Goal: Check status: Check status

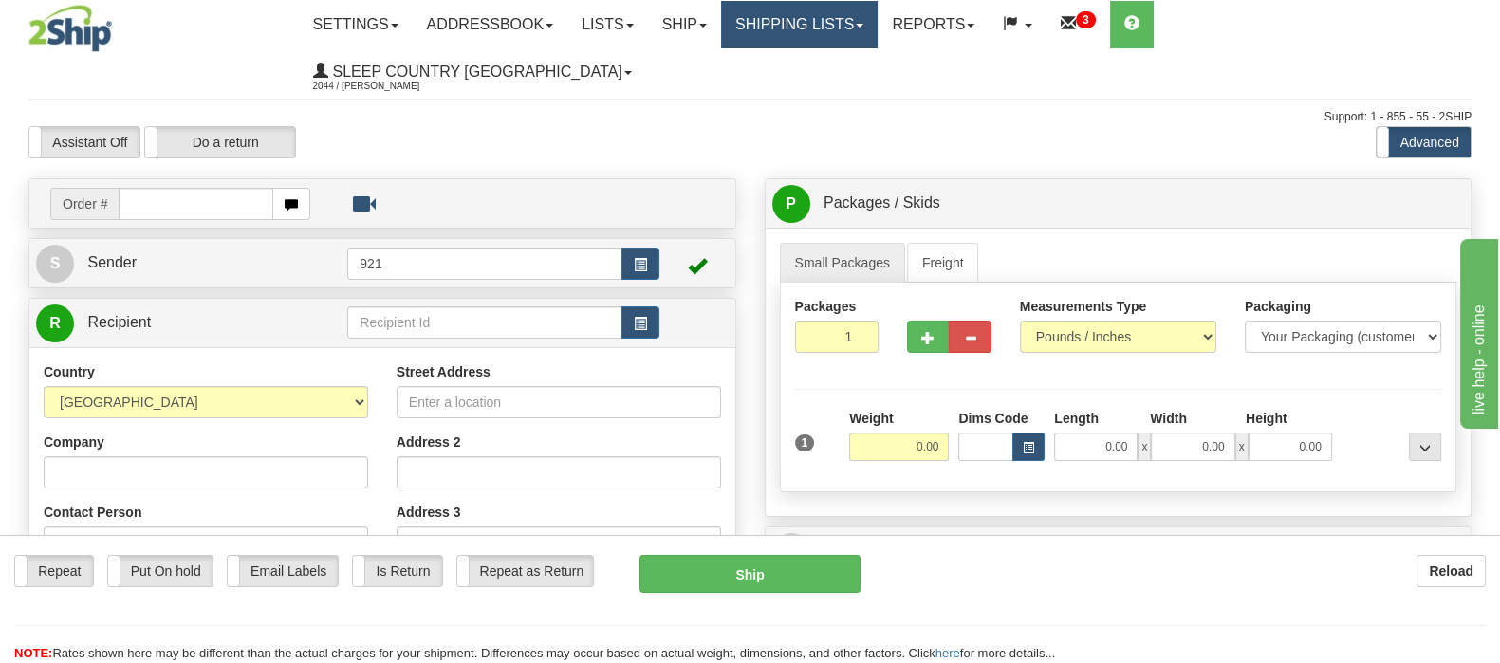
click at [868, 21] on link "Shipping lists" at bounding box center [799, 24] width 157 height 47
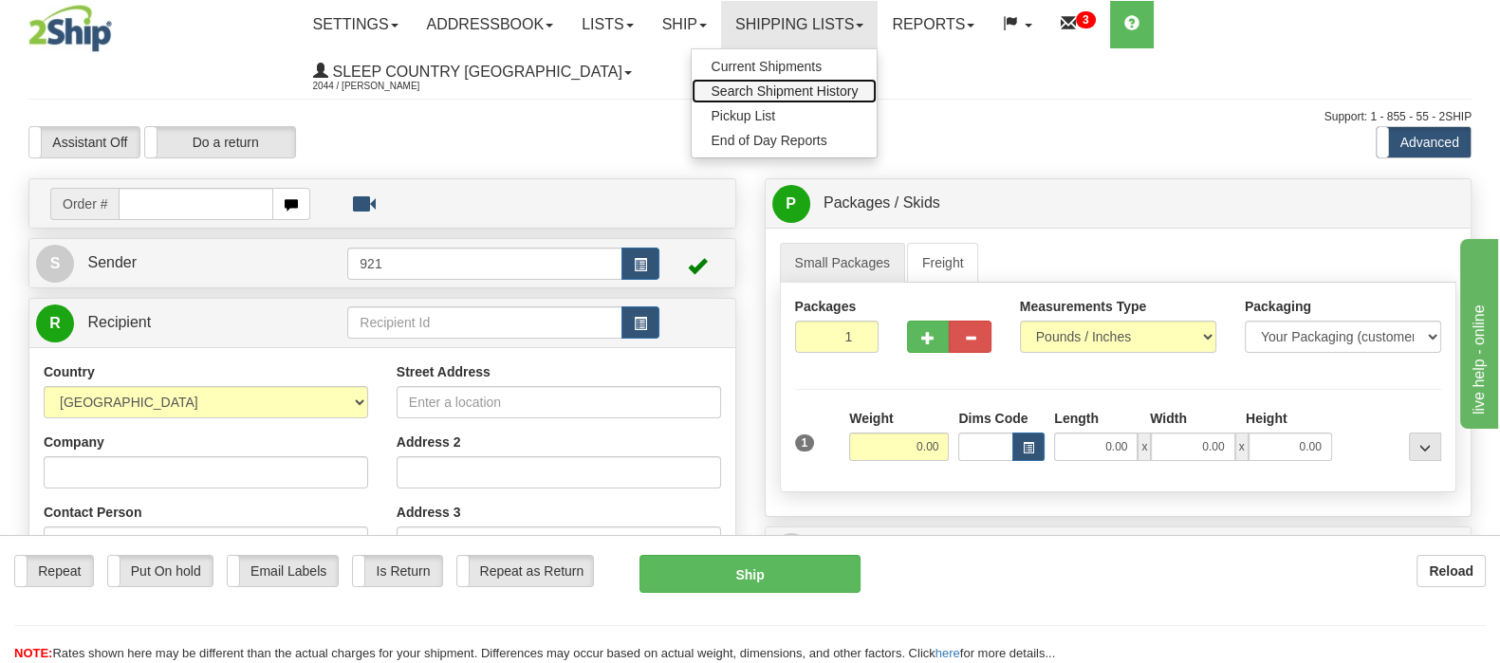
click at [858, 84] on span "Search Shipment History" at bounding box center [784, 91] width 147 height 15
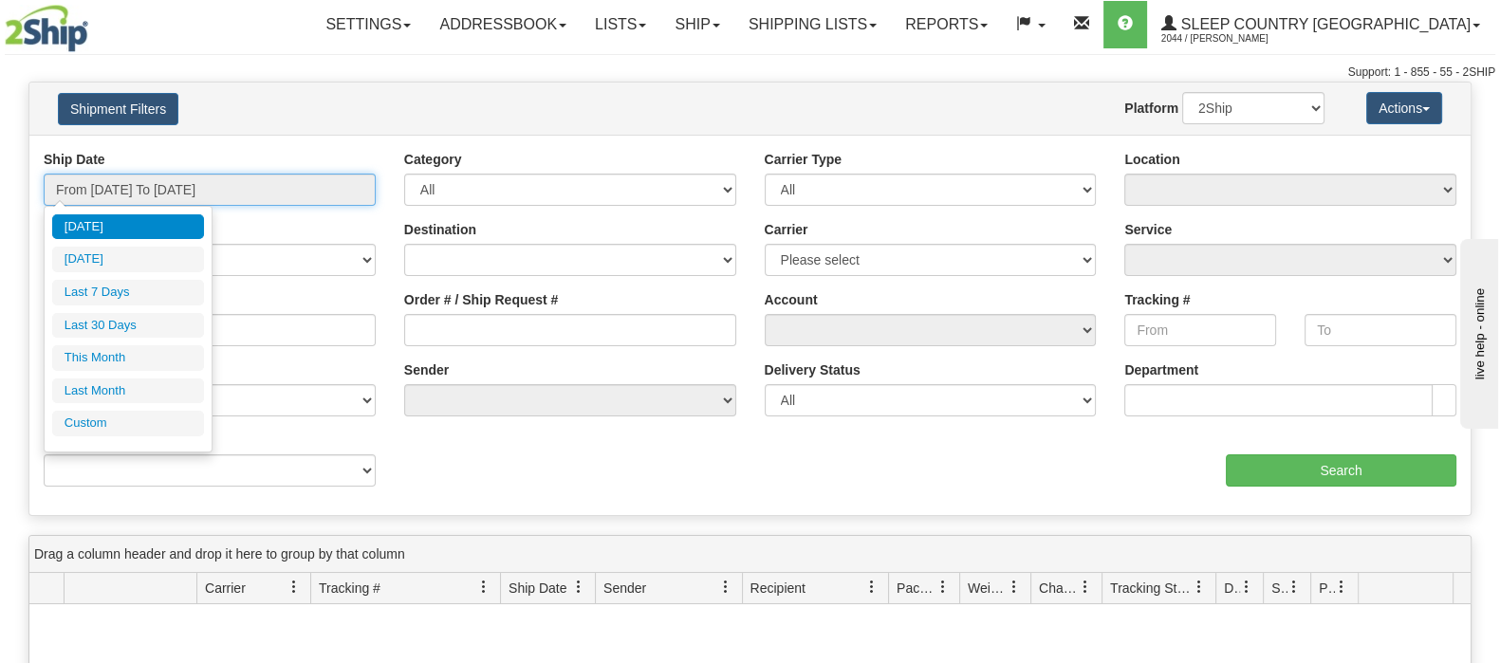
click at [161, 185] on input "From [DATE] To [DATE]" at bounding box center [210, 190] width 332 height 32
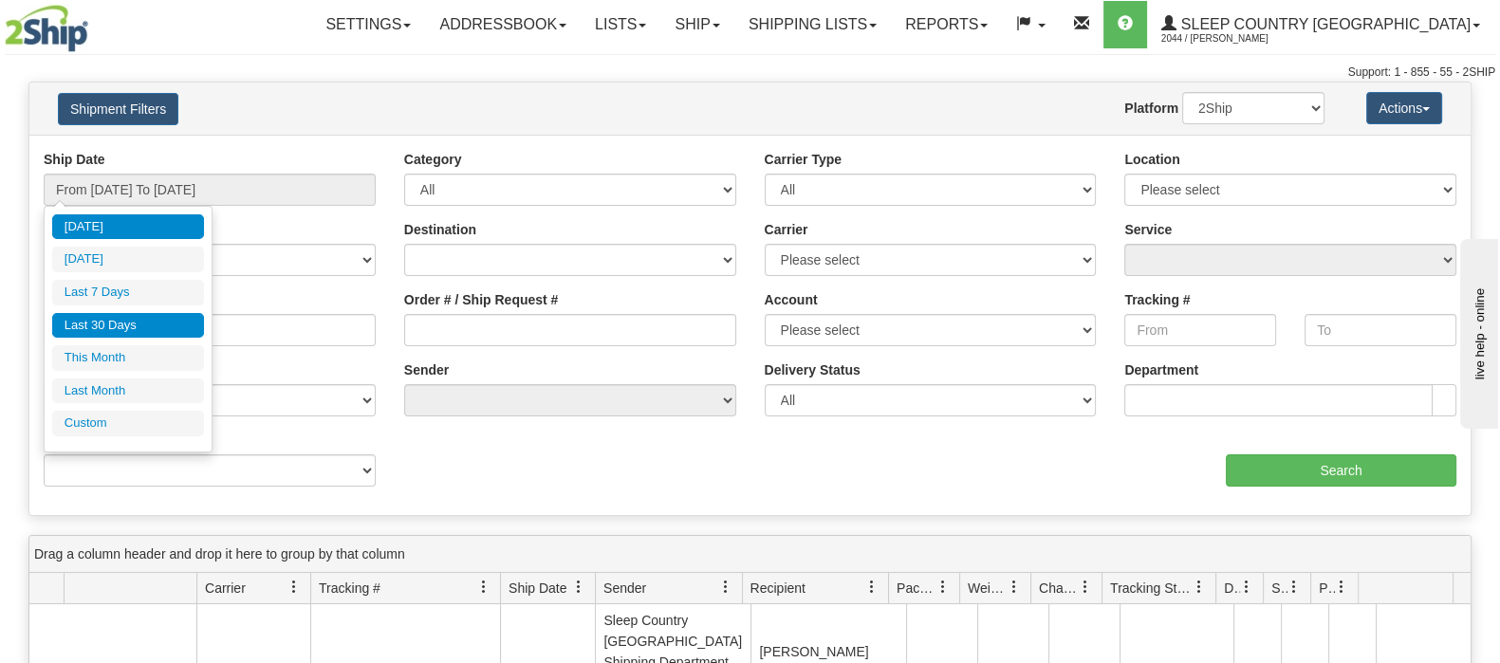
click at [133, 329] on li "Last 30 Days" at bounding box center [128, 326] width 152 height 26
type input "From [DATE] To [DATE]"
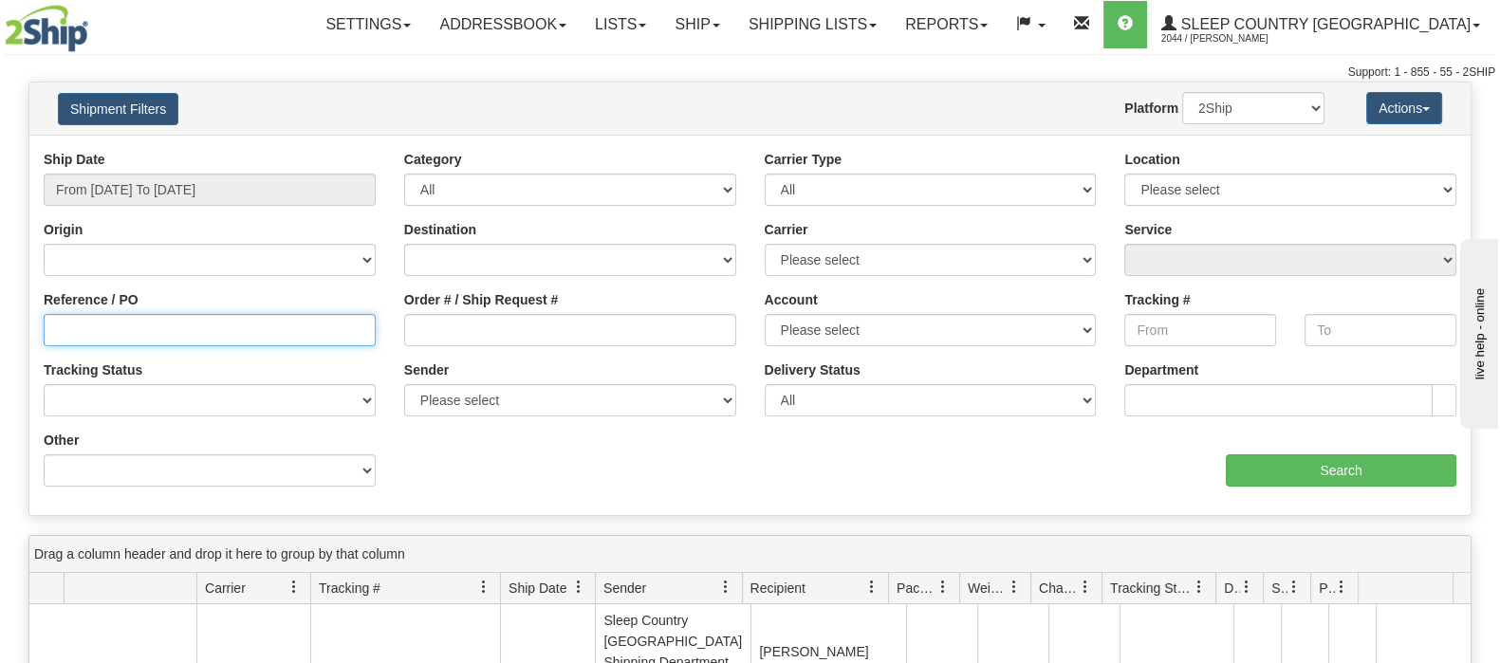
click at [138, 327] on input "Reference / PO" at bounding box center [210, 330] width 332 height 32
paste input "9002I092270"
type input "9002I092270"
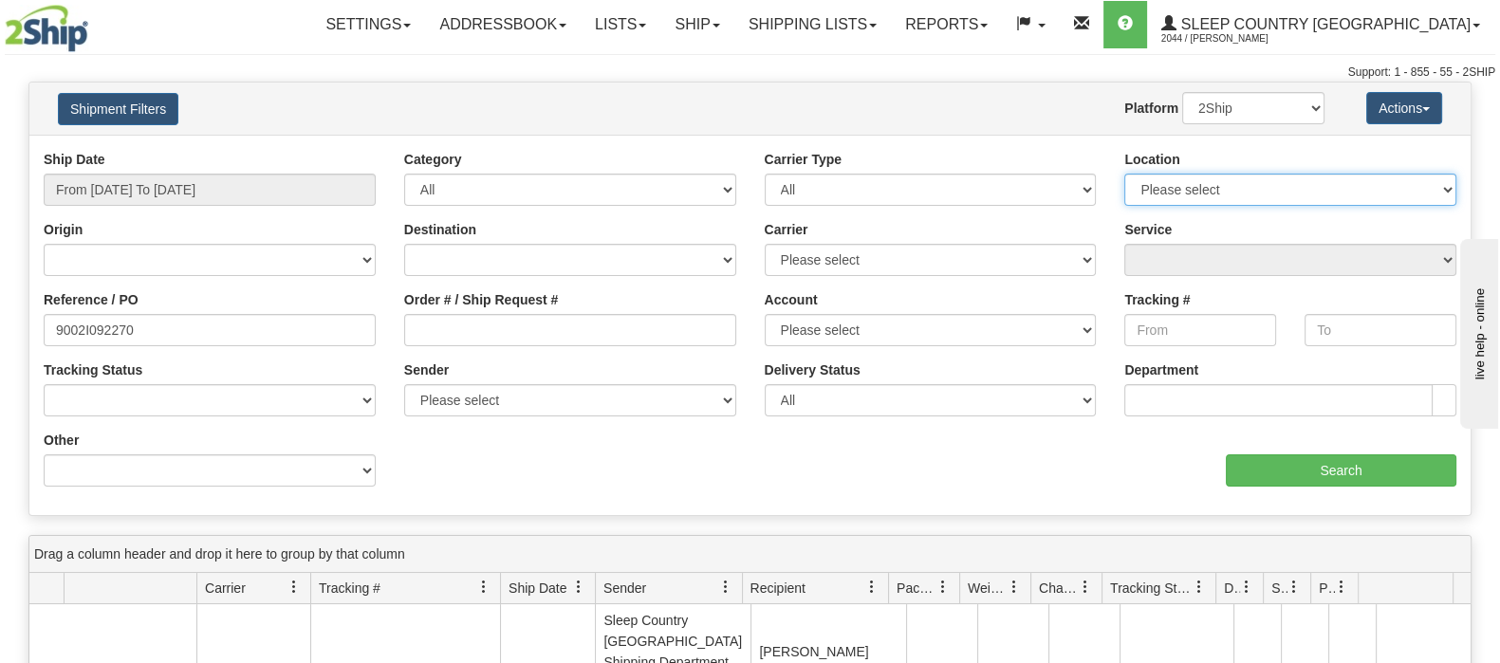
click at [1423, 190] on select "Please select Old Toronto DC 921 922 93 94 97 390 915 916 98 902 95 96 90 91 92…" at bounding box center [1291, 190] width 332 height 32
select select "7403"
click at [1125, 174] on select "Please select Old Toronto DC 921 922 93 94 97 390 915 916 98 902 95 96 90 91 92…" at bounding box center [1291, 190] width 332 height 32
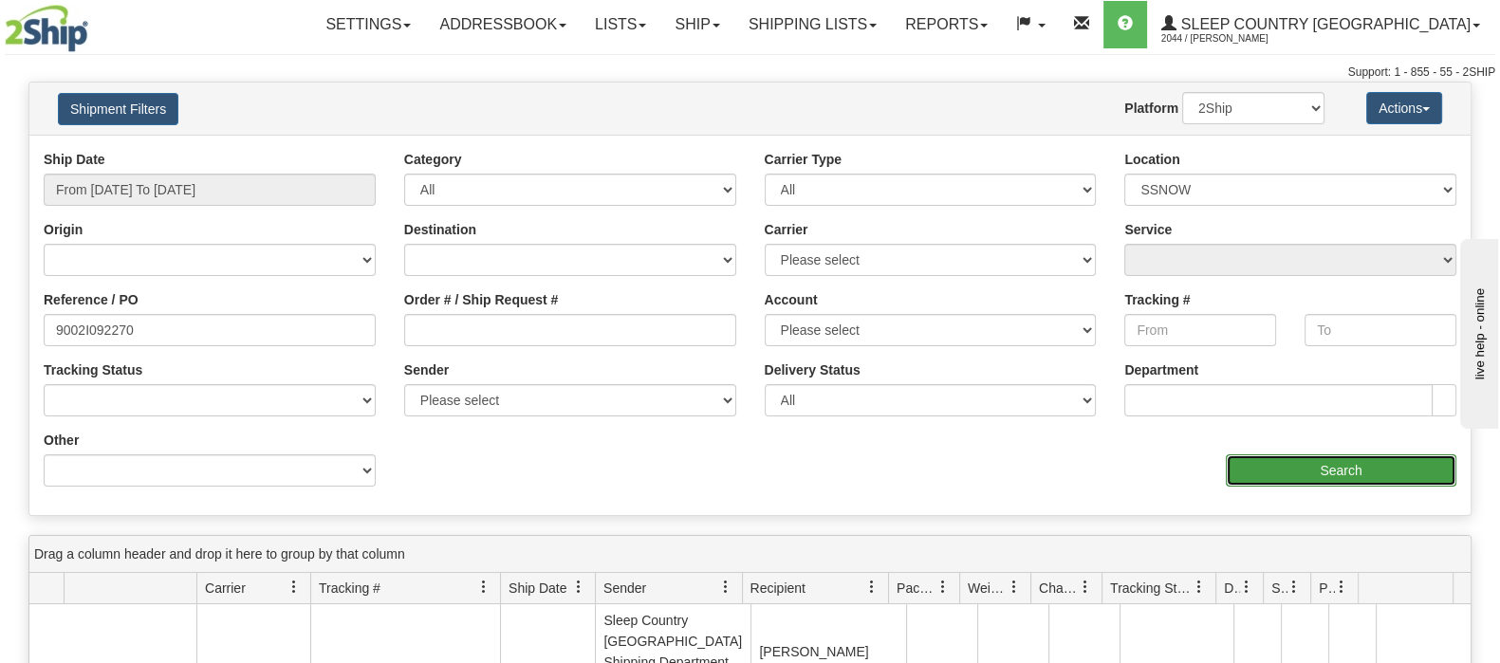
click at [1370, 466] on input "Search" at bounding box center [1341, 471] width 231 height 32
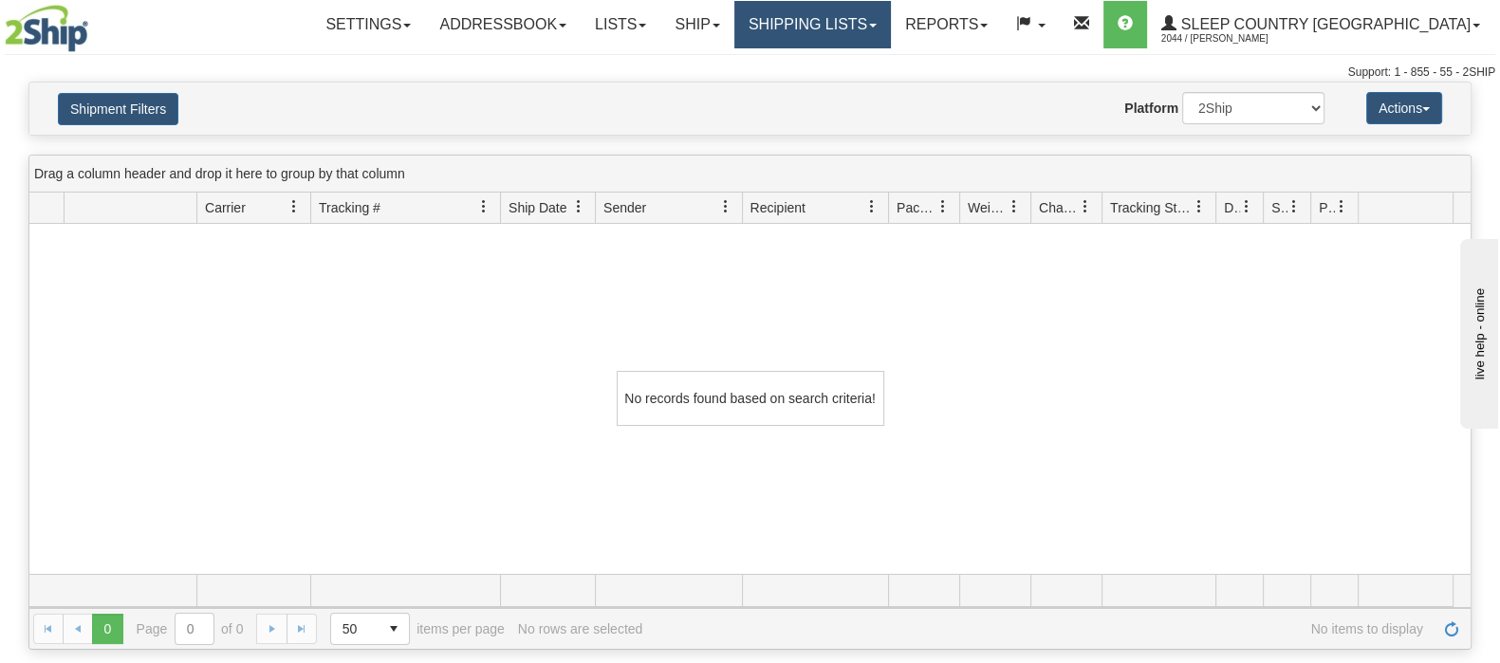
click at [873, 17] on link "Shipping lists" at bounding box center [813, 24] width 157 height 47
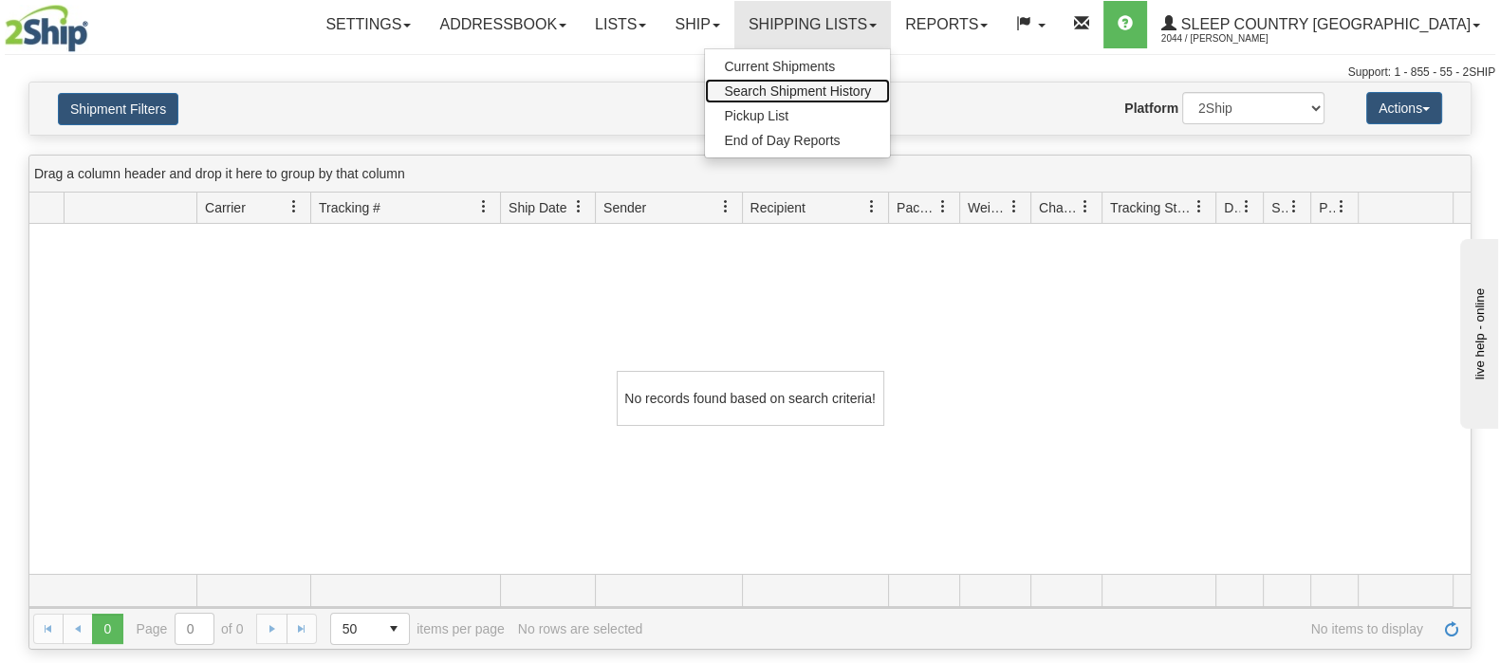
click at [871, 90] on span "Search Shipment History" at bounding box center [797, 91] width 147 height 15
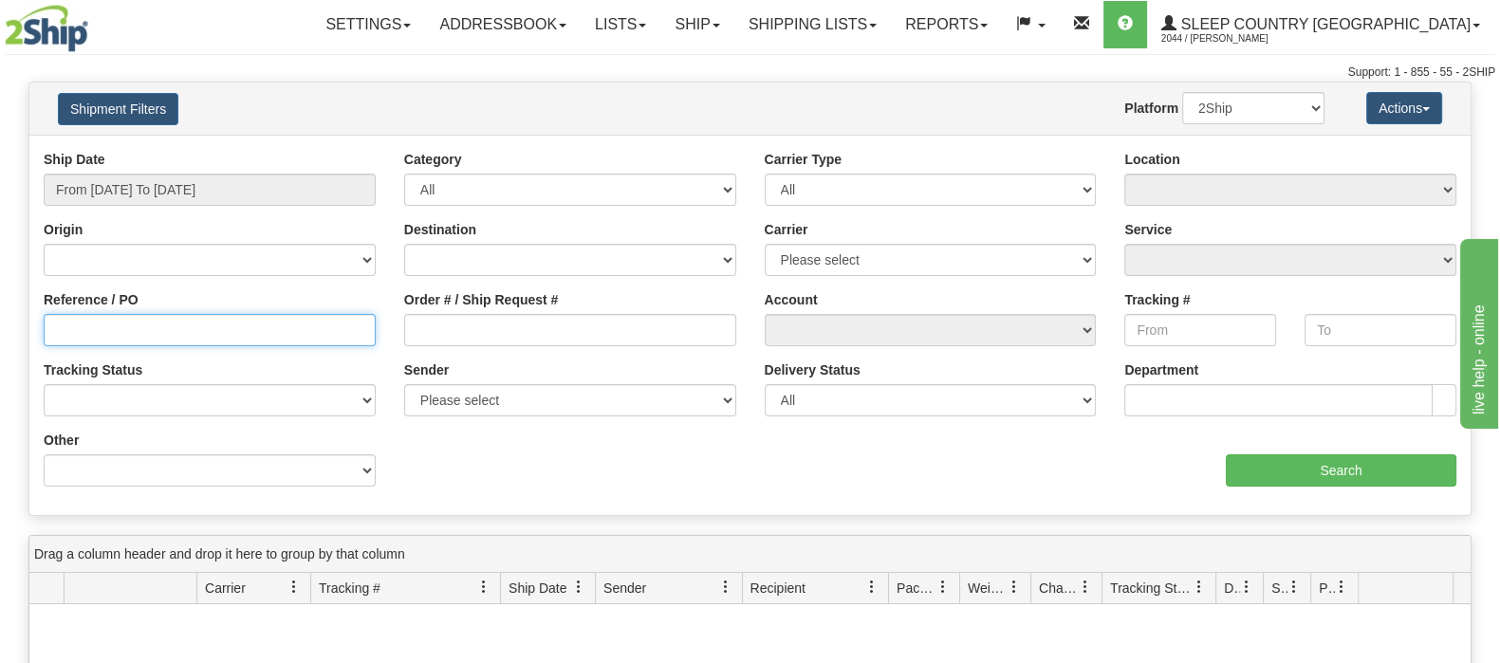
click at [138, 331] on input "Reference / PO" at bounding box center [210, 330] width 332 height 32
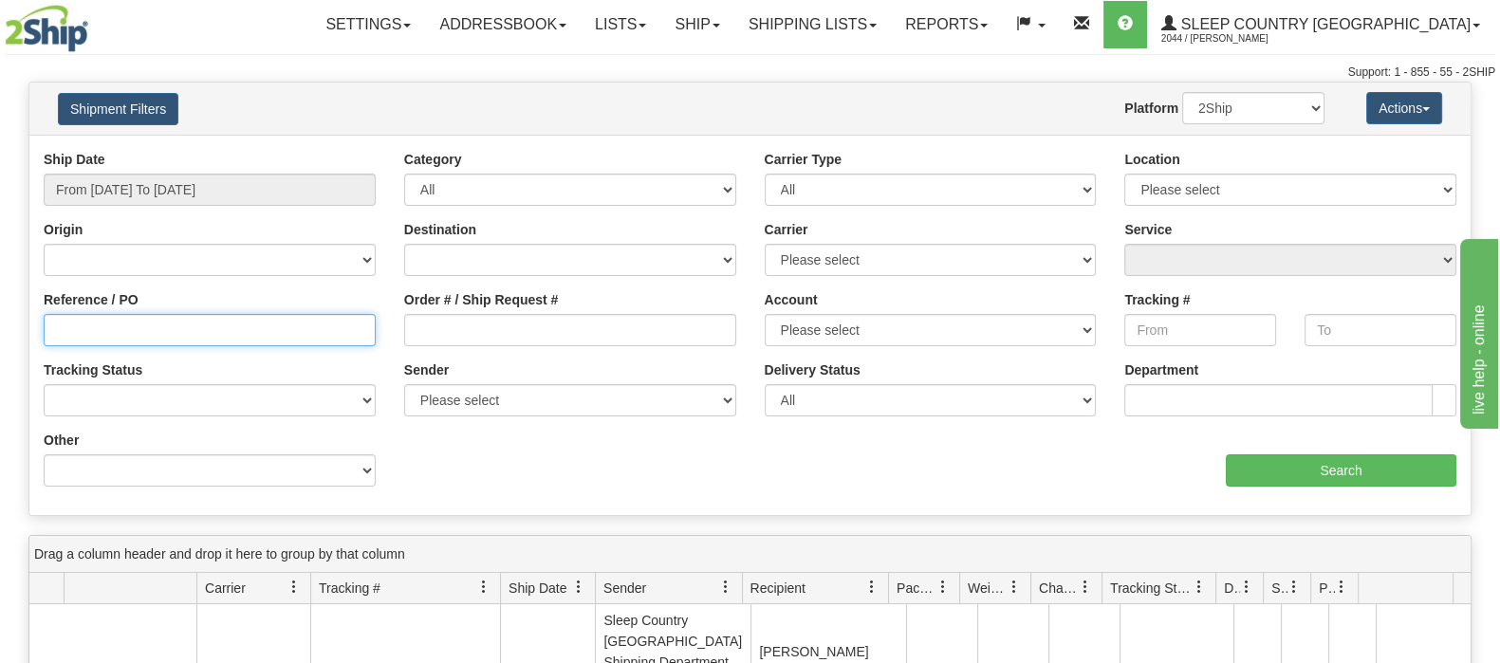
paste input "9002I092270"
type input "9002I092270"
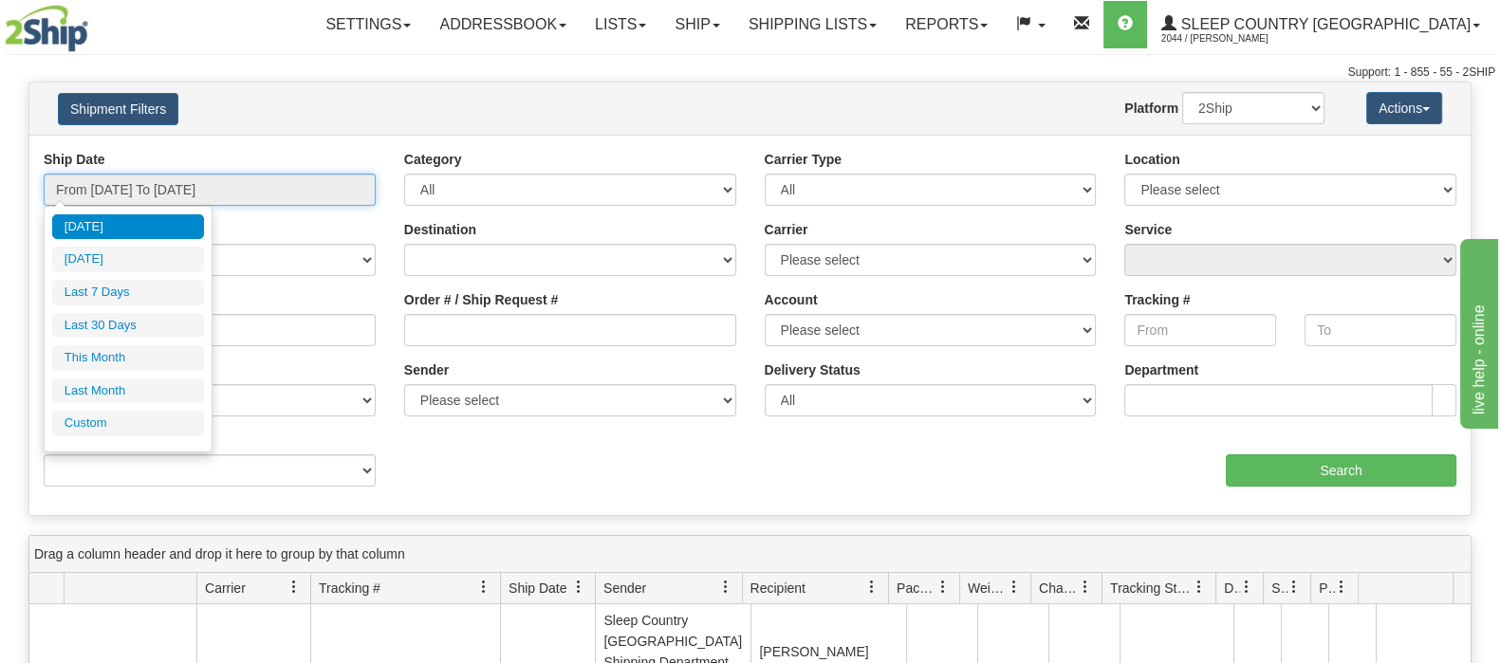
click at [149, 179] on input "From 09/24/2025 To 09/25/2025" at bounding box center [210, 190] width 332 height 32
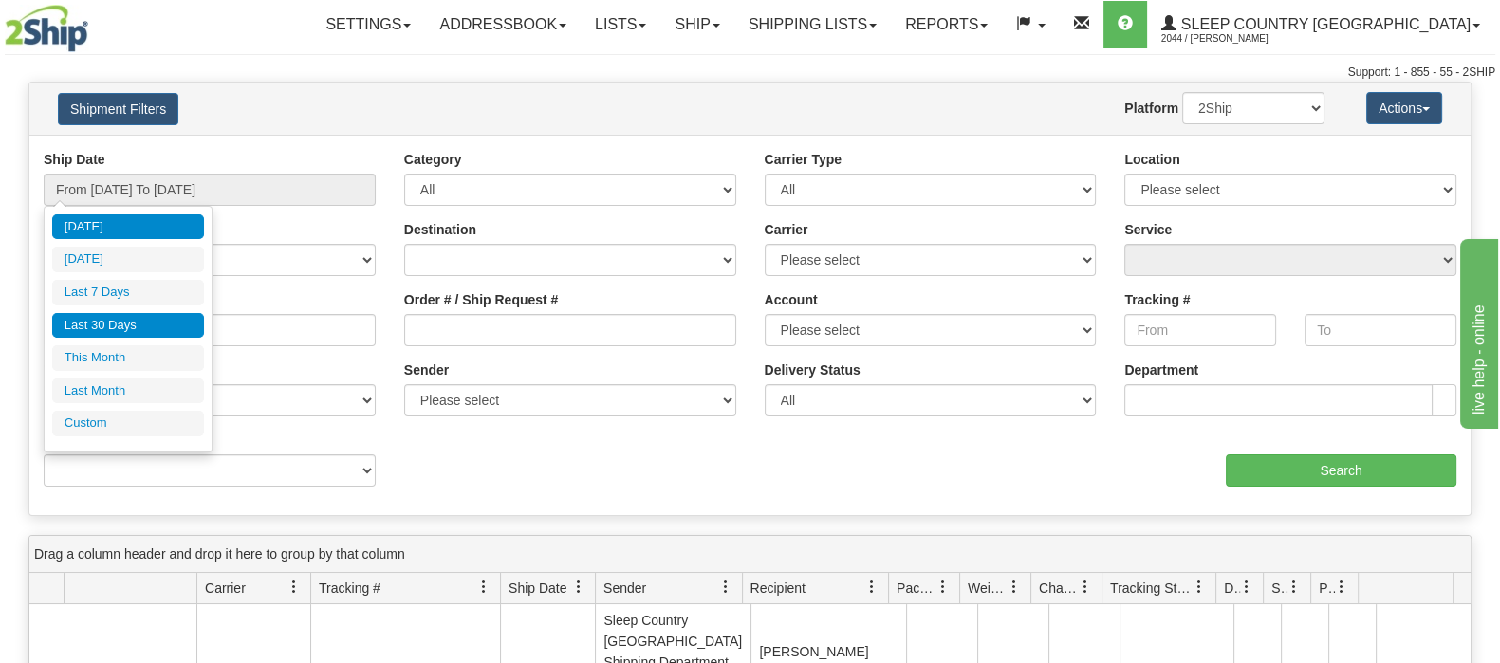
click at [137, 325] on li "Last 30 Days" at bounding box center [128, 326] width 152 height 26
type input "From [DATE] To [DATE]"
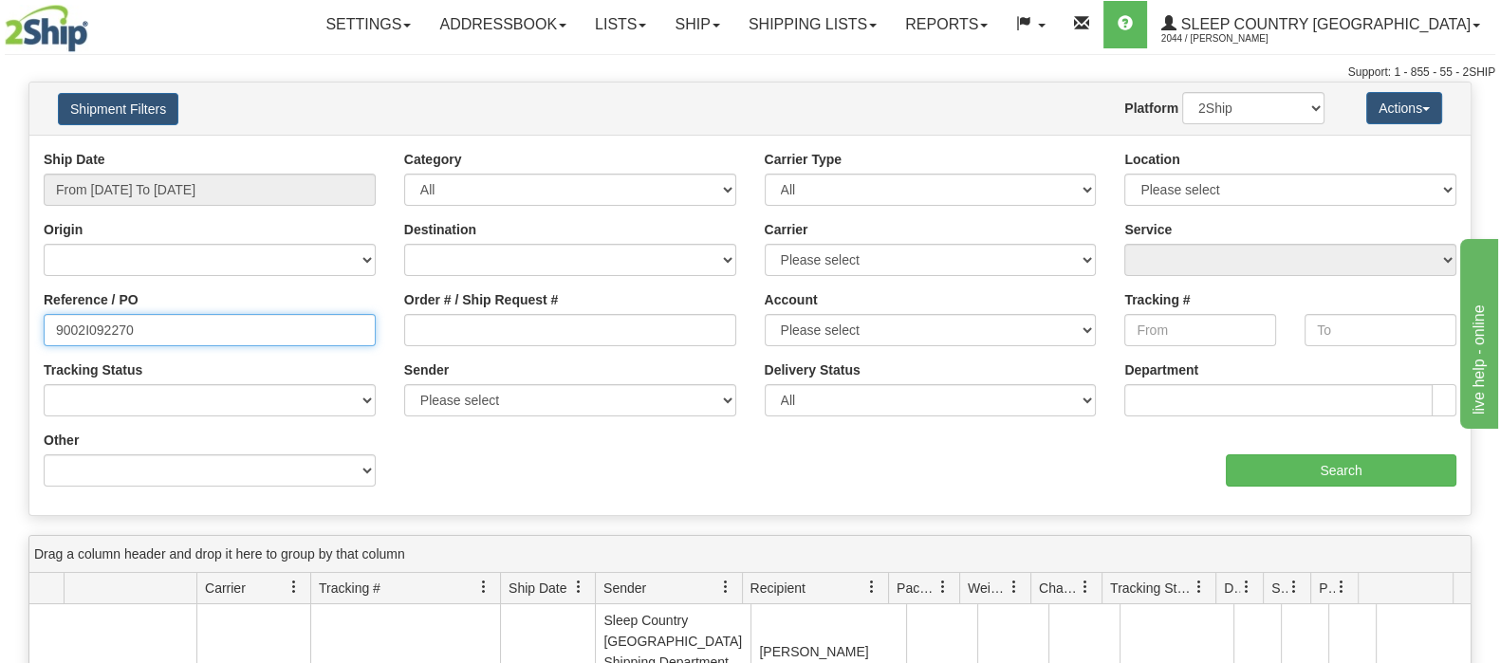
drag, startPoint x: 176, startPoint y: 325, endPoint x: 41, endPoint y: 329, distance: 134.8
click at [41, 329] on div "Reference / PO 9002I092270" at bounding box center [209, 325] width 361 height 70
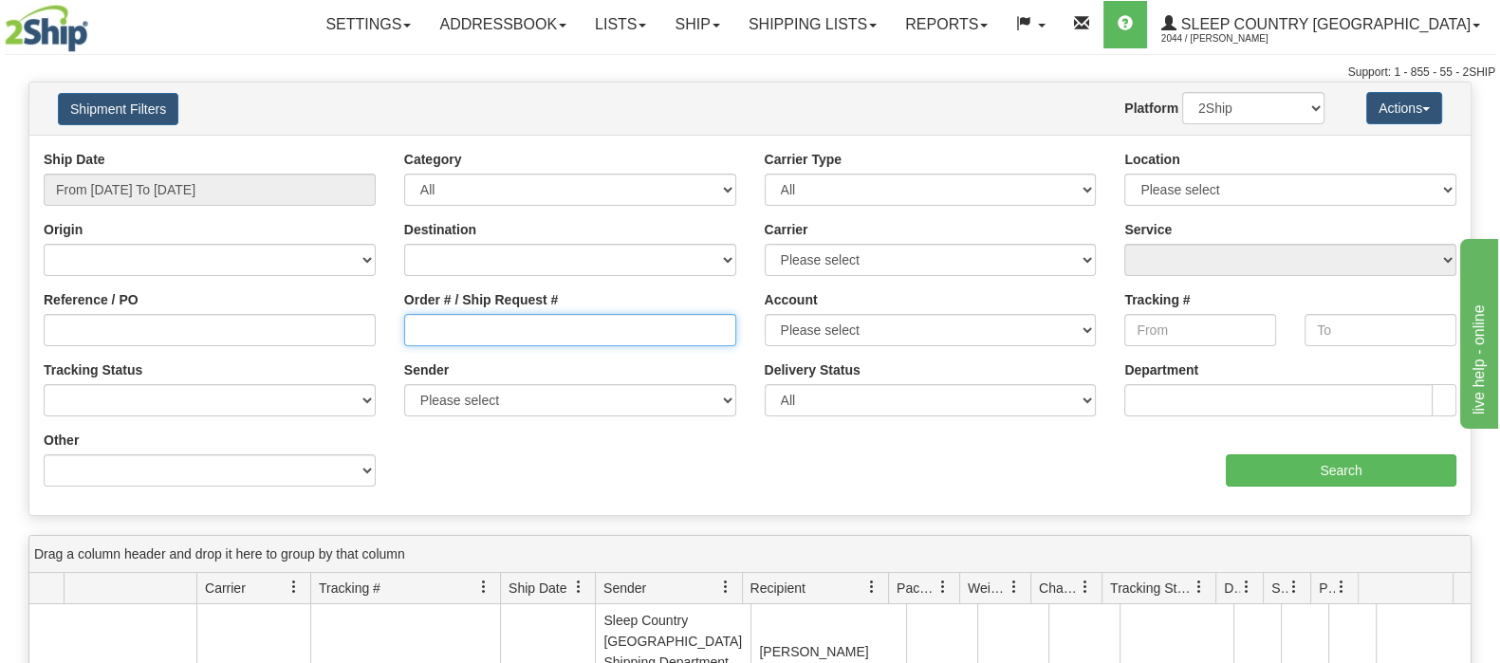
click at [441, 339] on input "Order # / Ship Request #" at bounding box center [570, 330] width 332 height 32
paste input "9002I092270"
type input "9002I092270"
click at [1234, 102] on select "2Ship Imported" at bounding box center [1253, 108] width 142 height 32
select select "1"
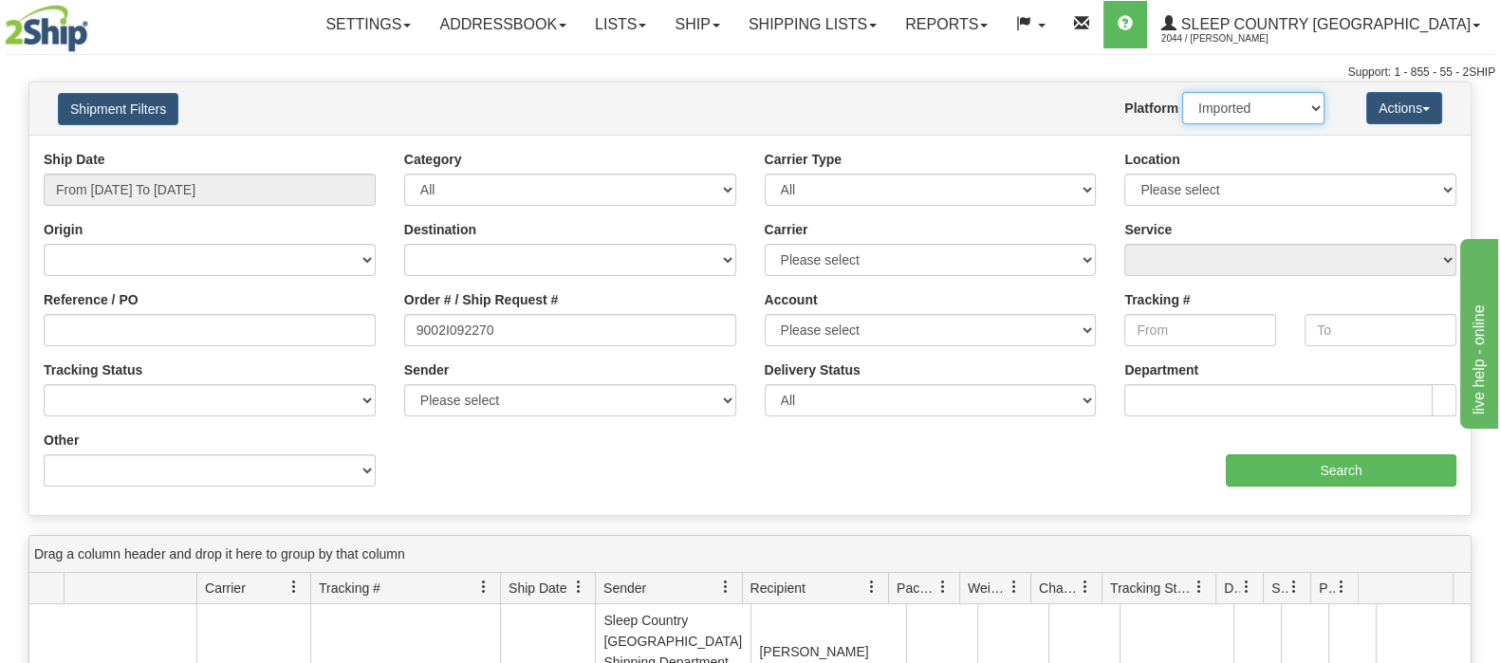
click at [1182, 92] on select "2Ship Imported" at bounding box center [1253, 108] width 142 height 32
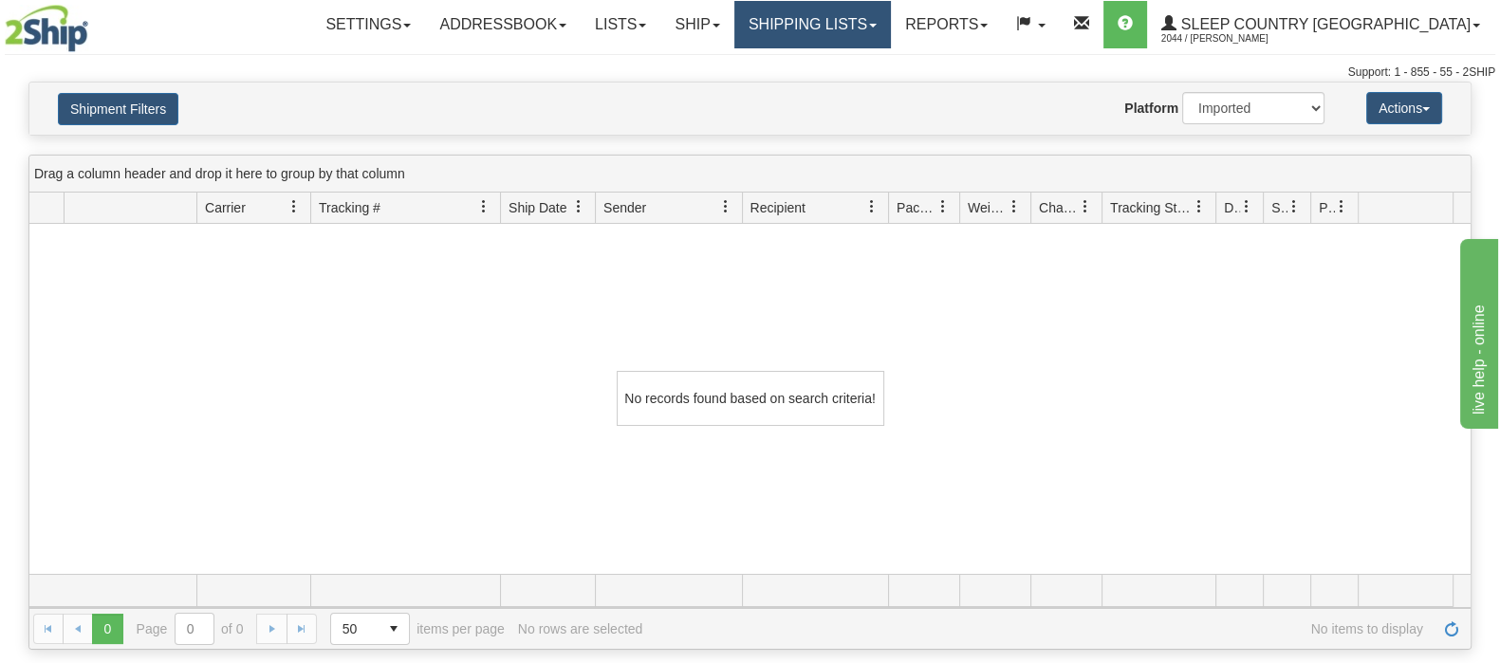
click at [891, 16] on link "Shipping lists" at bounding box center [813, 24] width 157 height 47
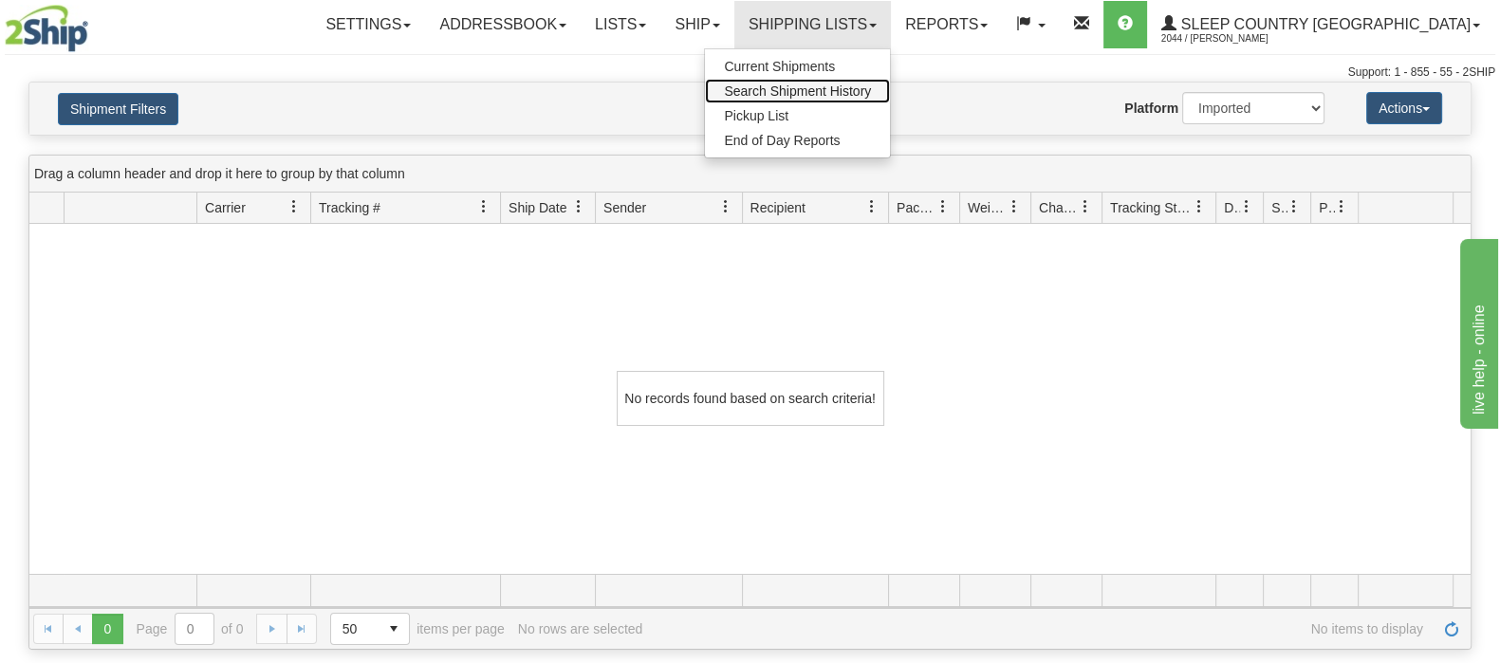
click at [890, 84] on link "Search Shipment History" at bounding box center [797, 91] width 185 height 25
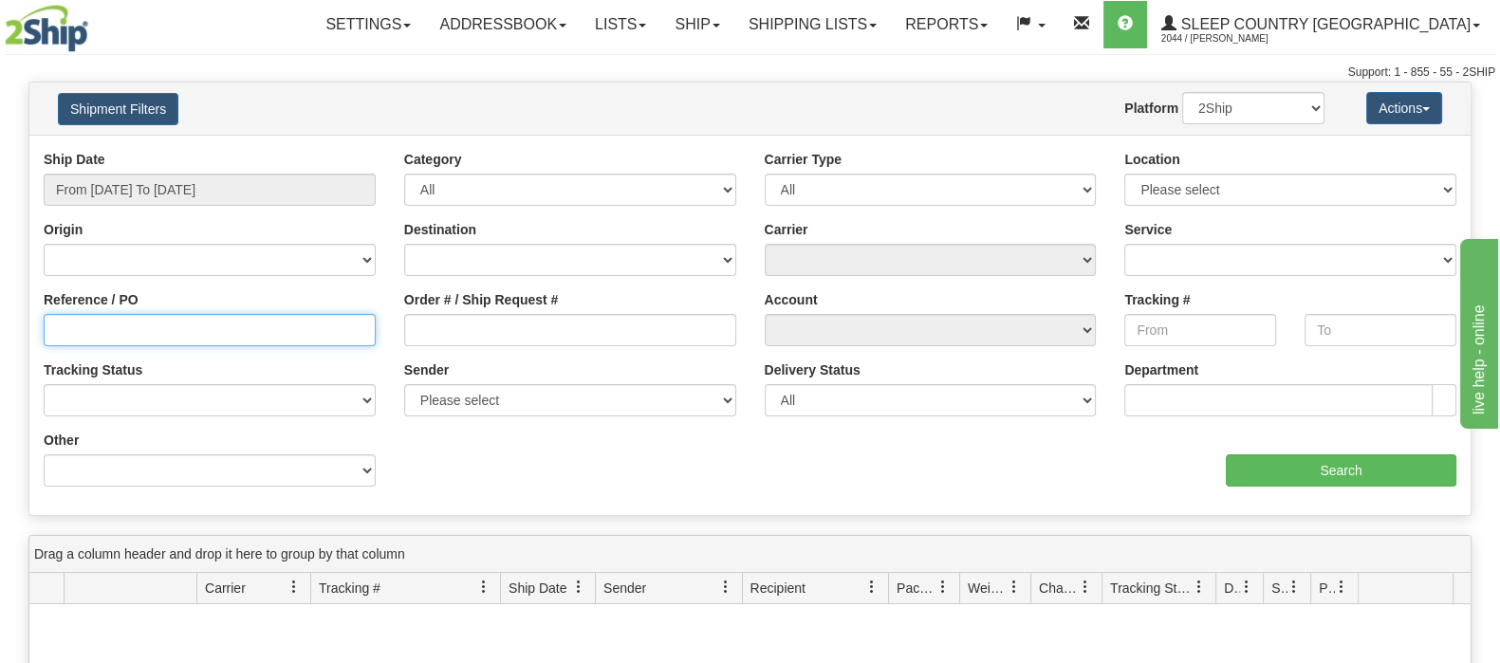
click at [127, 324] on input "Reference / PO" at bounding box center [210, 330] width 332 height 32
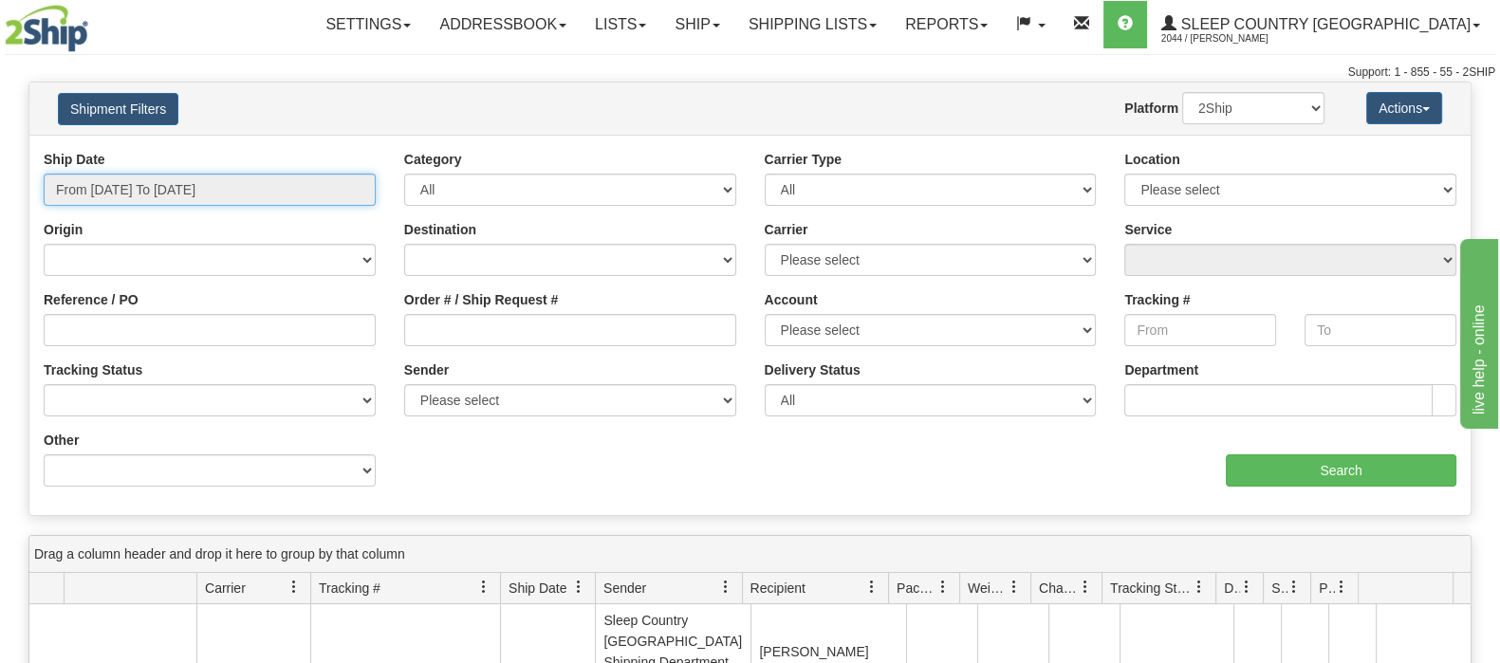
click at [183, 181] on input "From [DATE] To [DATE]" at bounding box center [210, 190] width 332 height 32
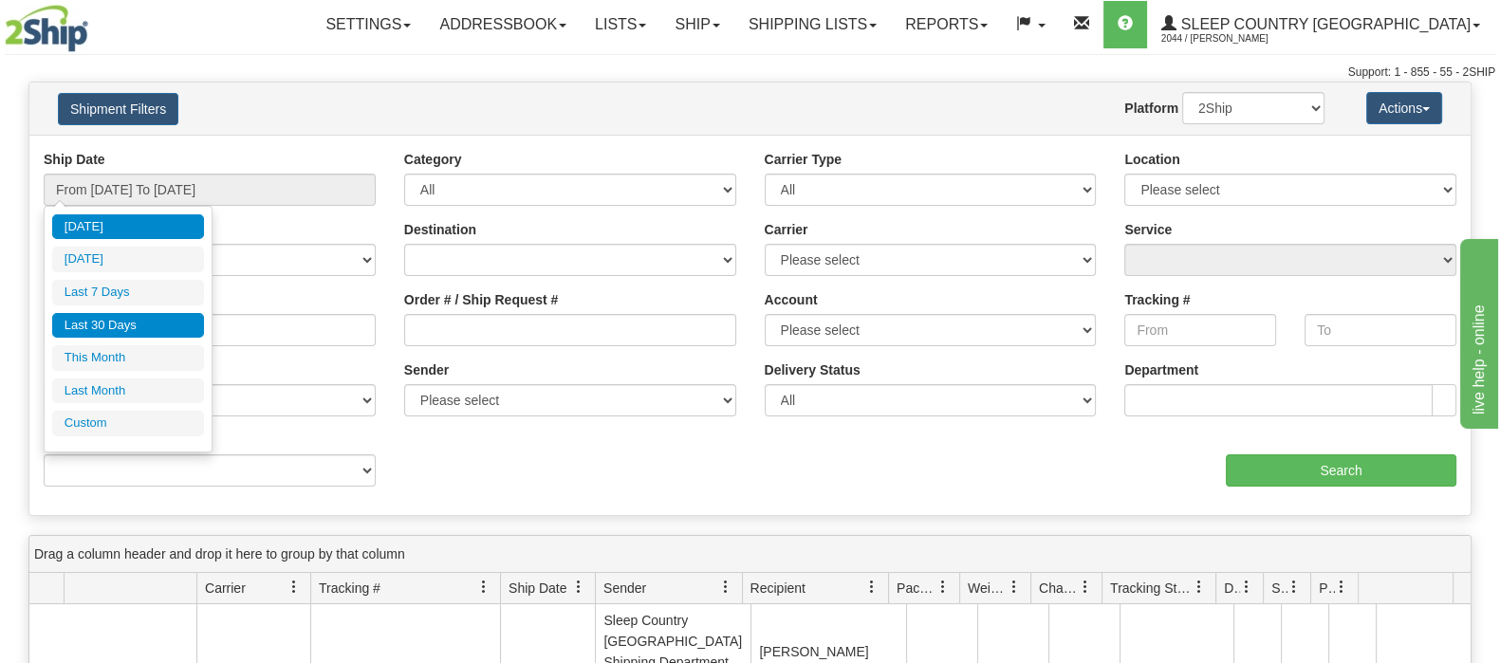
click at [138, 325] on li "Last 30 Days" at bounding box center [128, 326] width 152 height 26
type input "From 08/27/2025 To 09/25/2025"
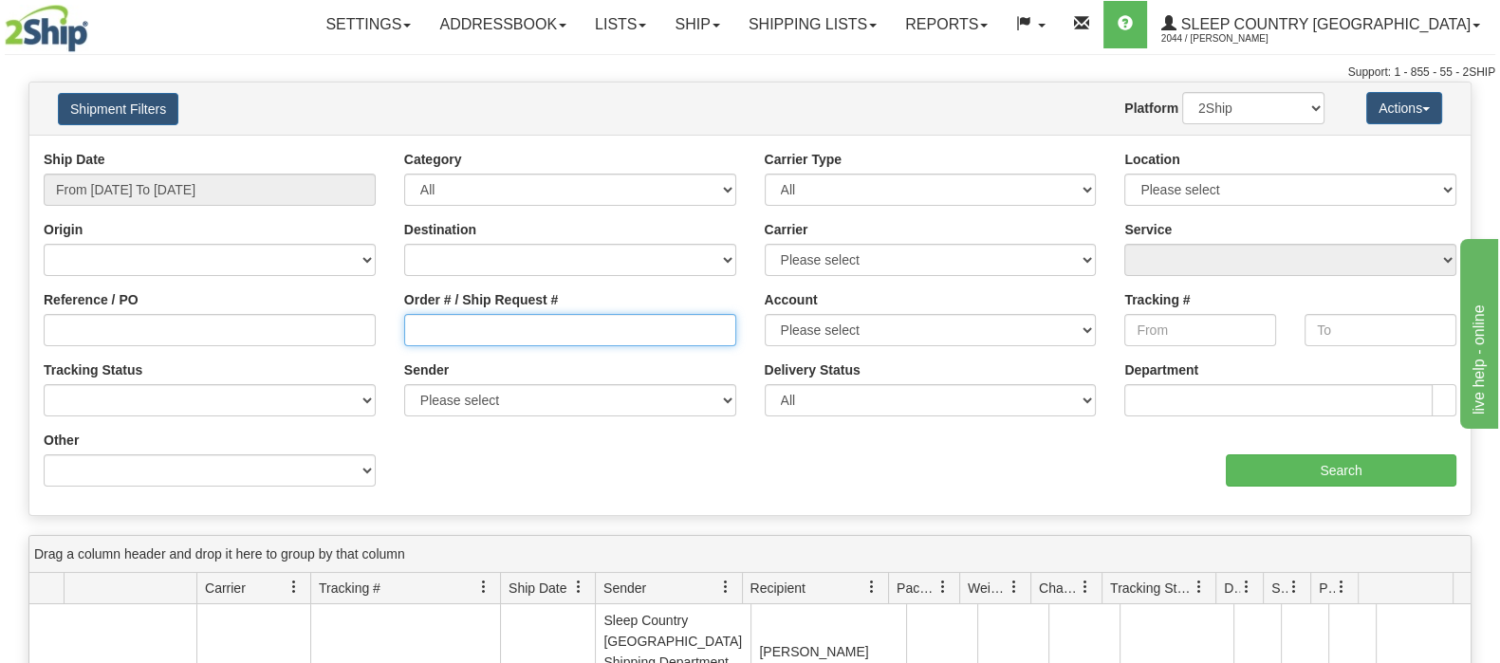
click at [456, 339] on input "Order # / Ship Request #" at bounding box center [570, 330] width 332 height 32
paste input "1056798"
type input "1056798"
click at [1279, 102] on select "2Ship Imported" at bounding box center [1253, 108] width 142 height 32
select select "1"
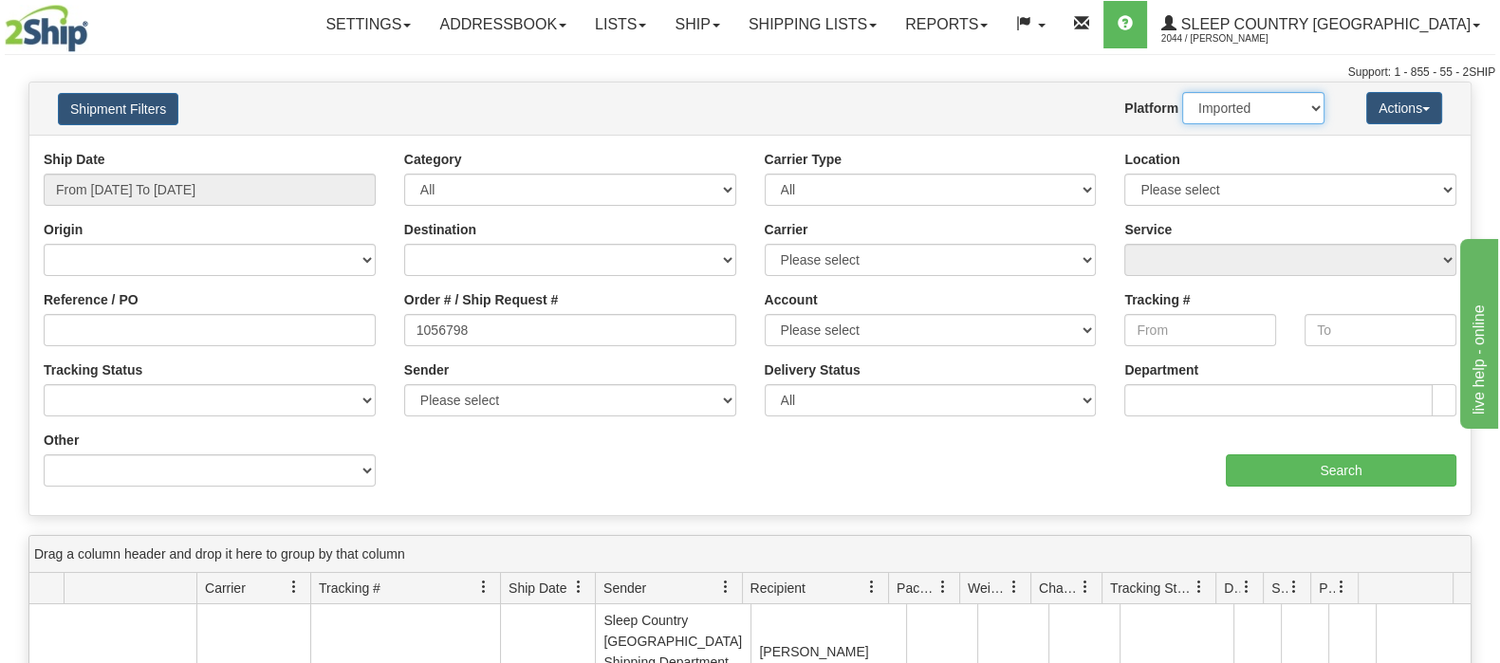
click at [1182, 92] on select "2Ship Imported" at bounding box center [1253, 108] width 142 height 32
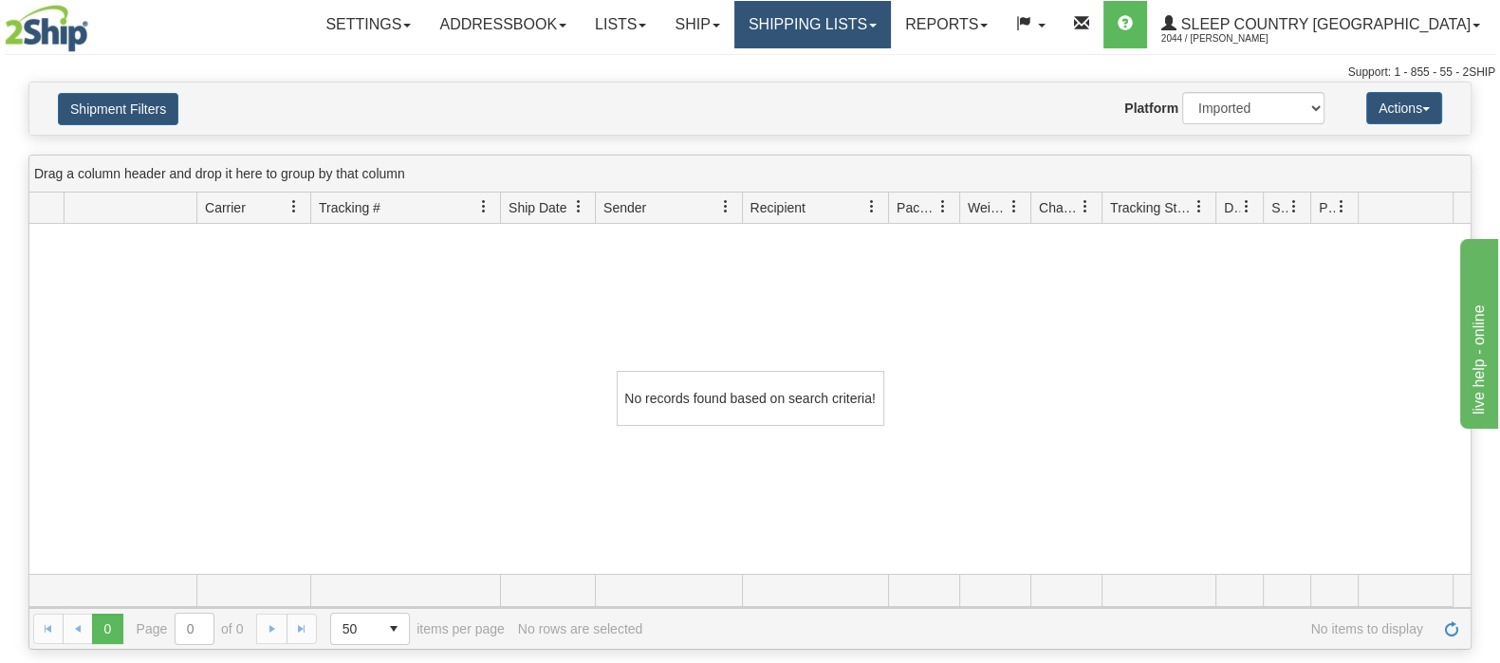
click at [884, 24] on link "Shipping lists" at bounding box center [813, 24] width 157 height 47
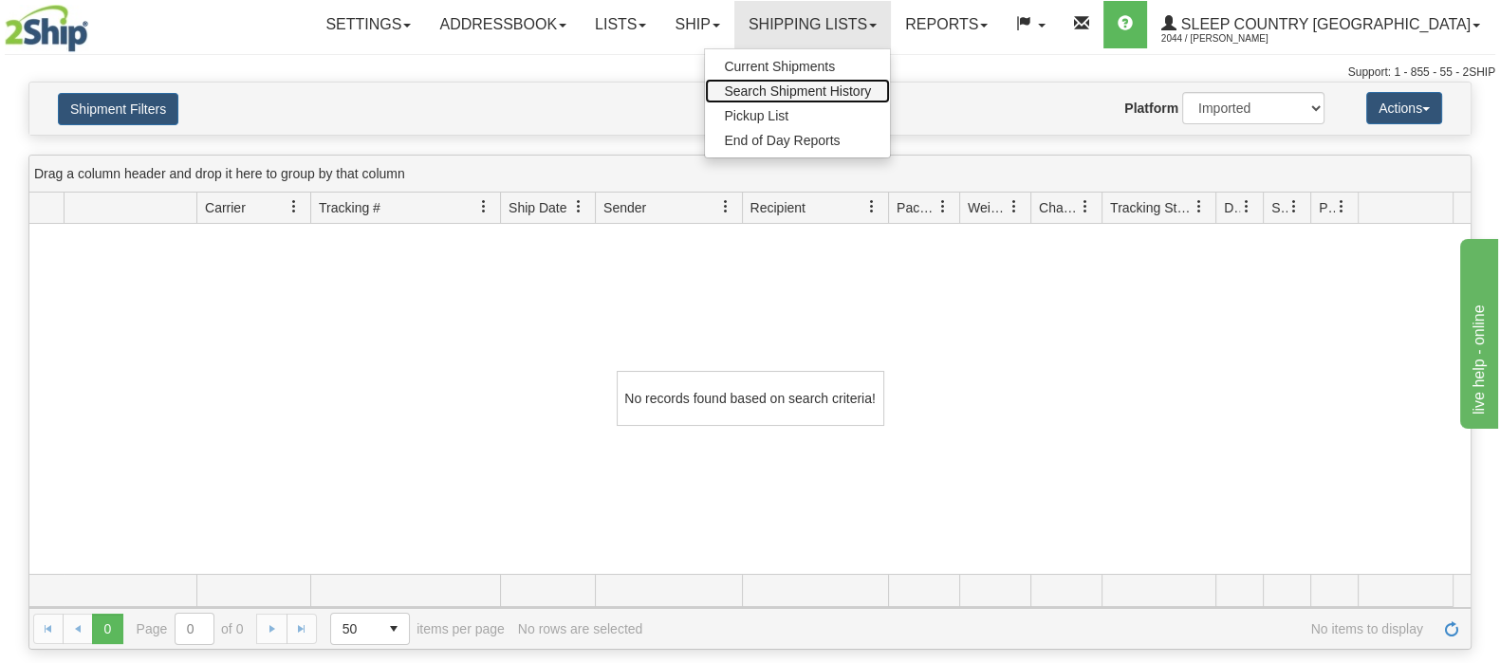
click at [871, 92] on span "Search Shipment History" at bounding box center [797, 91] width 147 height 15
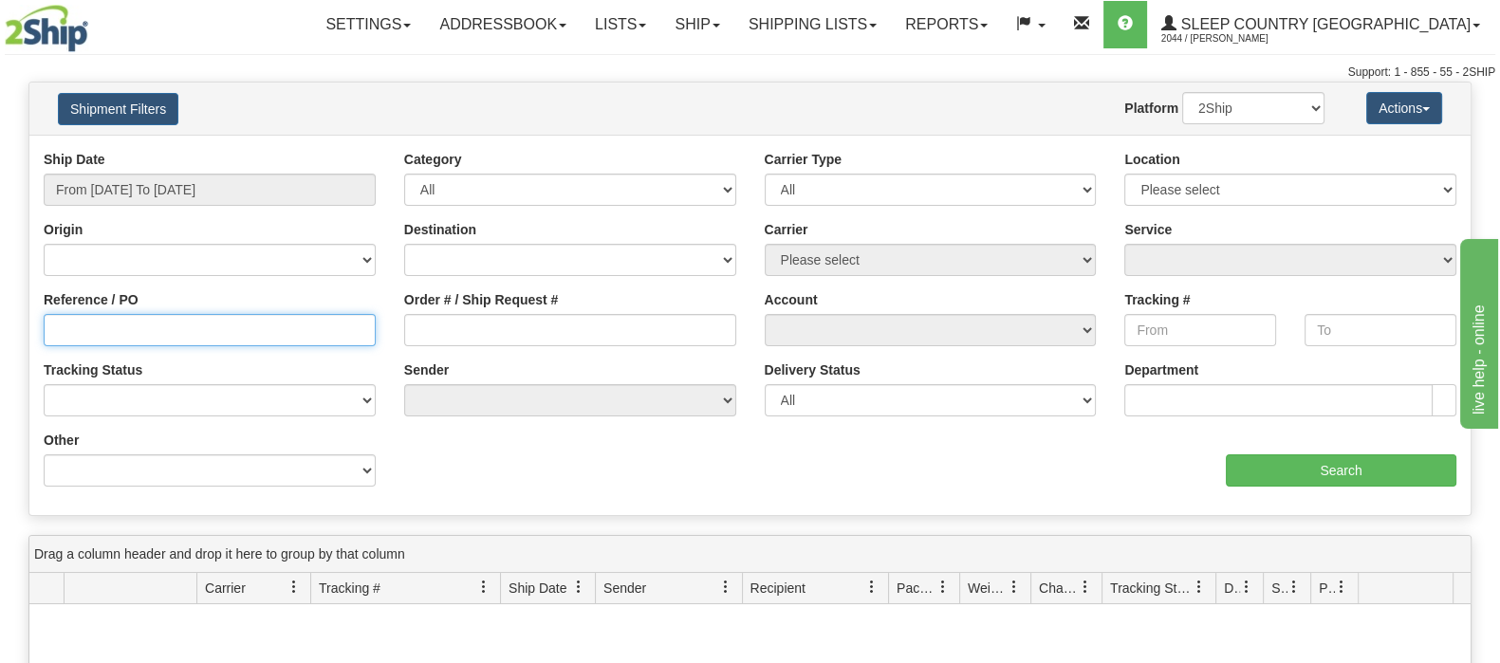
click at [138, 330] on input "Reference / PO" at bounding box center [210, 330] width 332 height 32
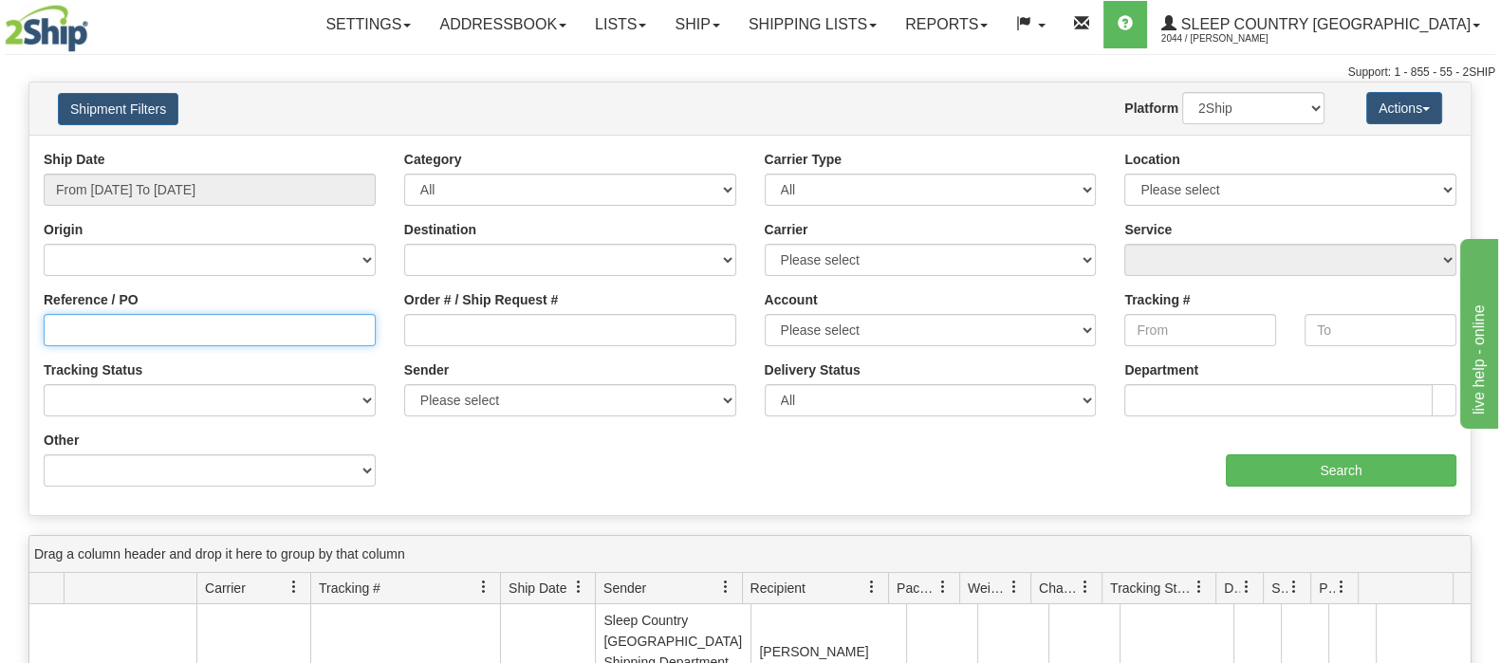
paste input "9002I092270"
type input "9002I092270"
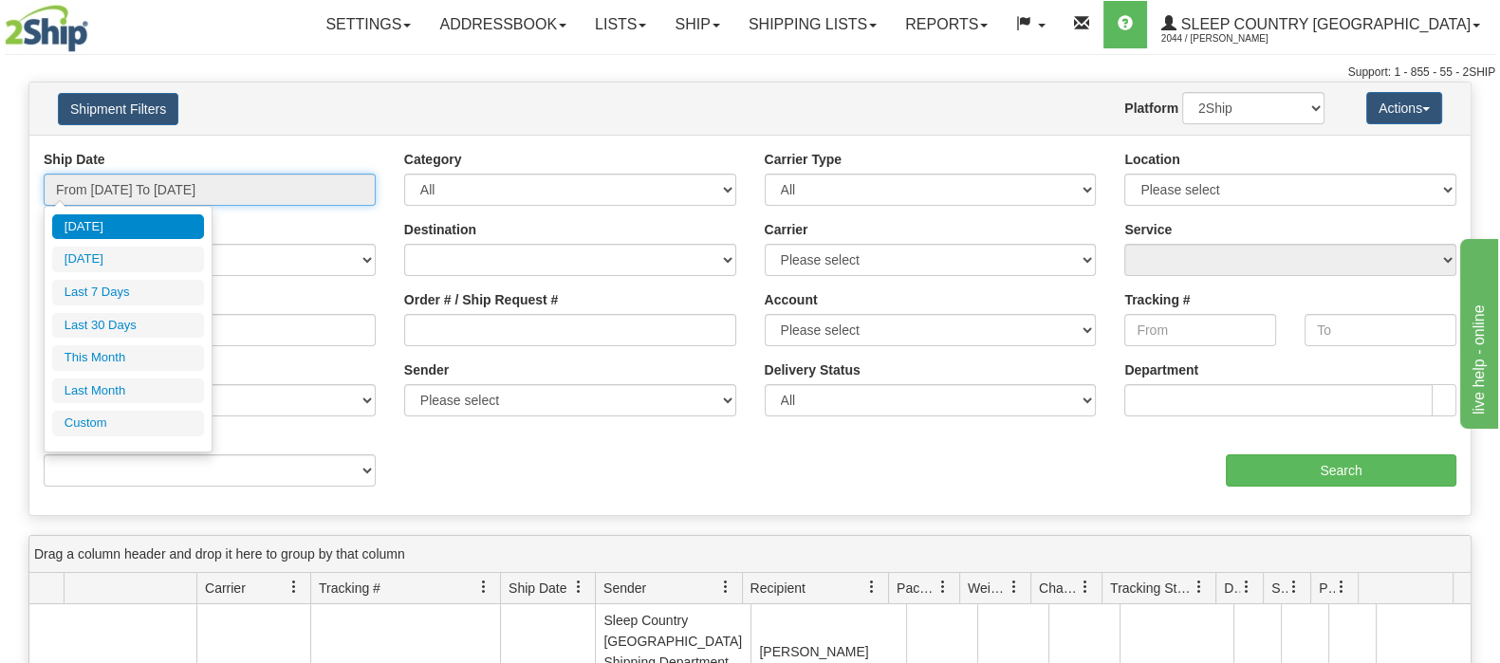
click at [175, 183] on input "From [DATE] To [DATE]" at bounding box center [210, 190] width 332 height 32
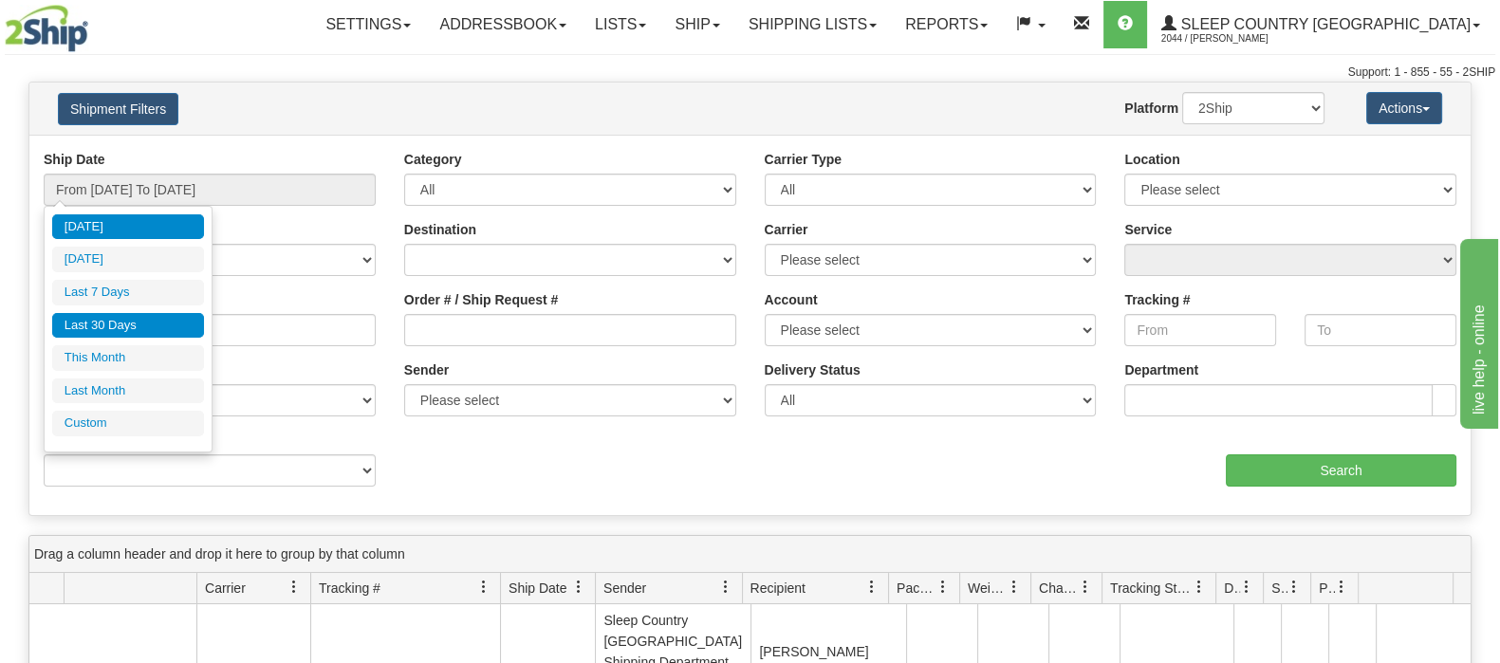
click at [121, 328] on li "Last 30 Days" at bounding box center [128, 326] width 152 height 26
type input "From [DATE] To [DATE]"
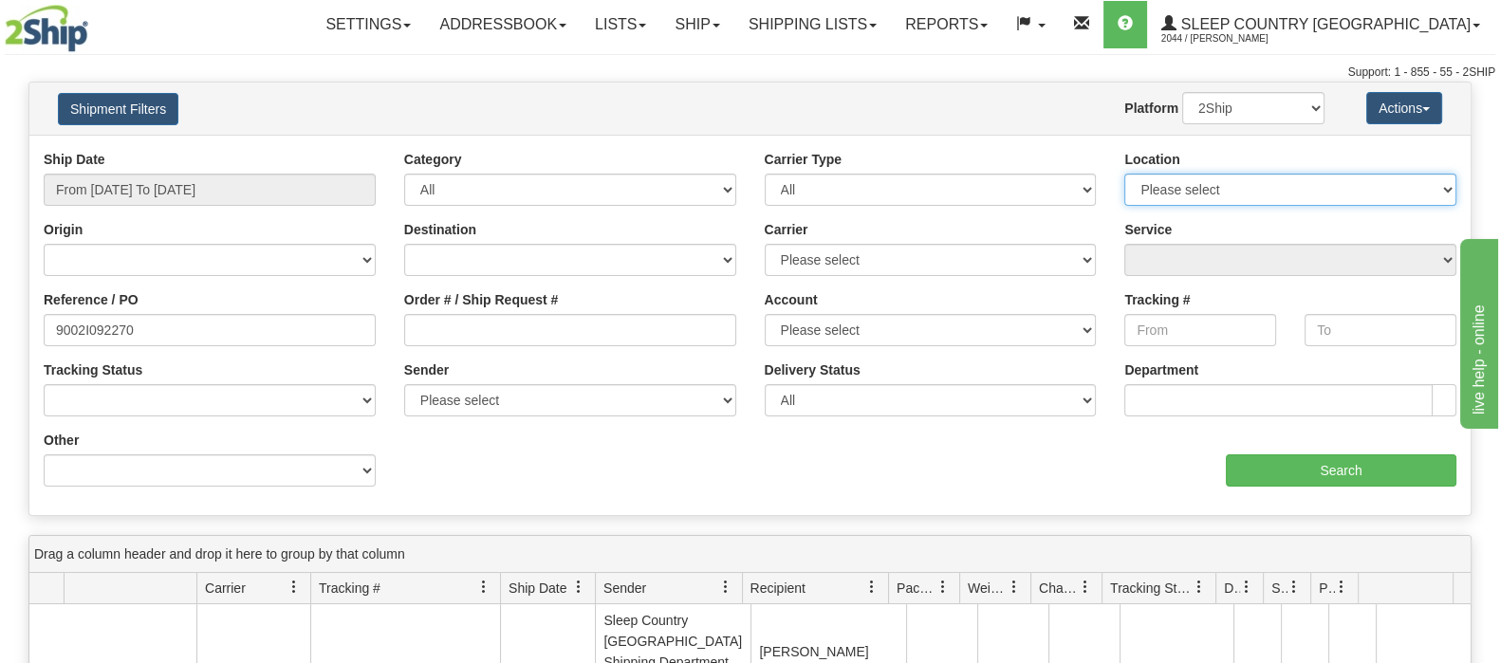
click at [1422, 189] on select "Please select [GEOGRAPHIC_DATA] 921 922 93 94 97 390 915 916 98 902 95 96 90 91…" at bounding box center [1291, 190] width 332 height 32
select select "7641"
click at [1125, 174] on select "Please select [GEOGRAPHIC_DATA] 921 922 93 94 97 390 915 916 98 902 95 96 90 91…" at bounding box center [1291, 190] width 332 height 32
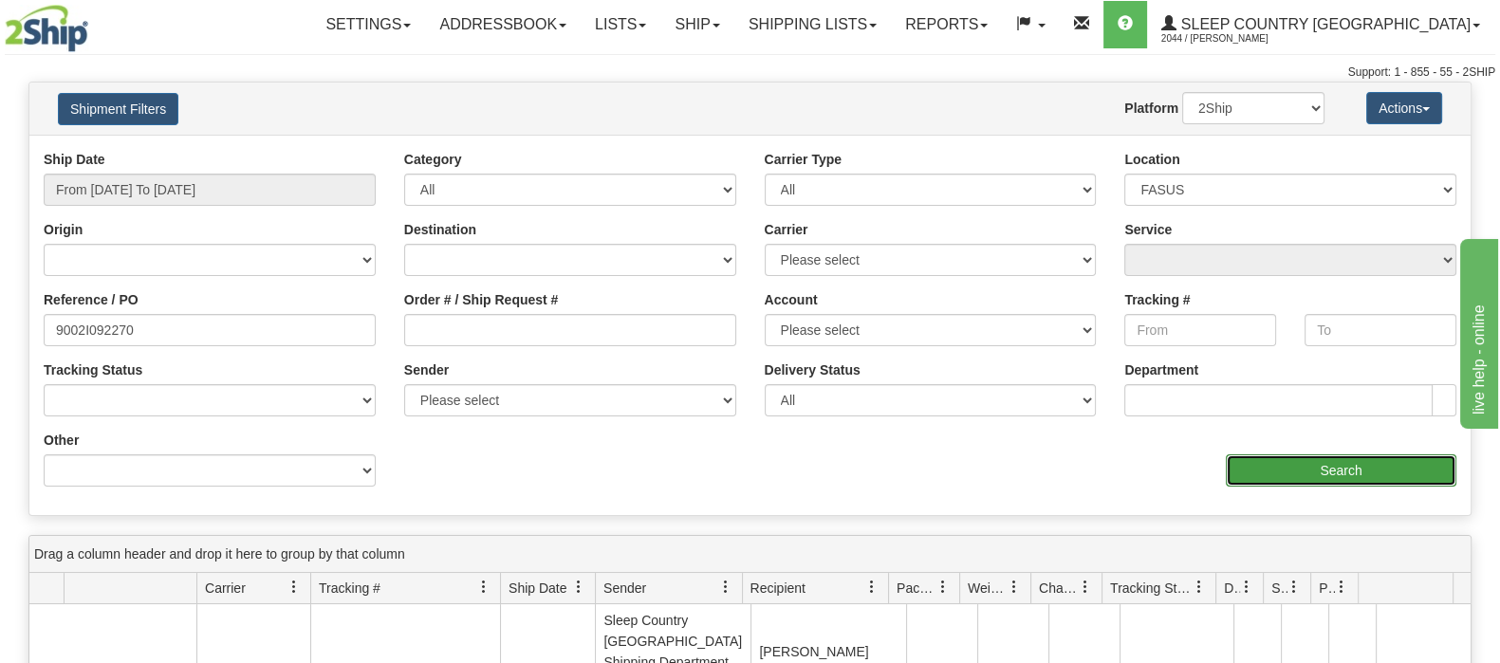
click at [1362, 466] on input "Search" at bounding box center [1341, 471] width 231 height 32
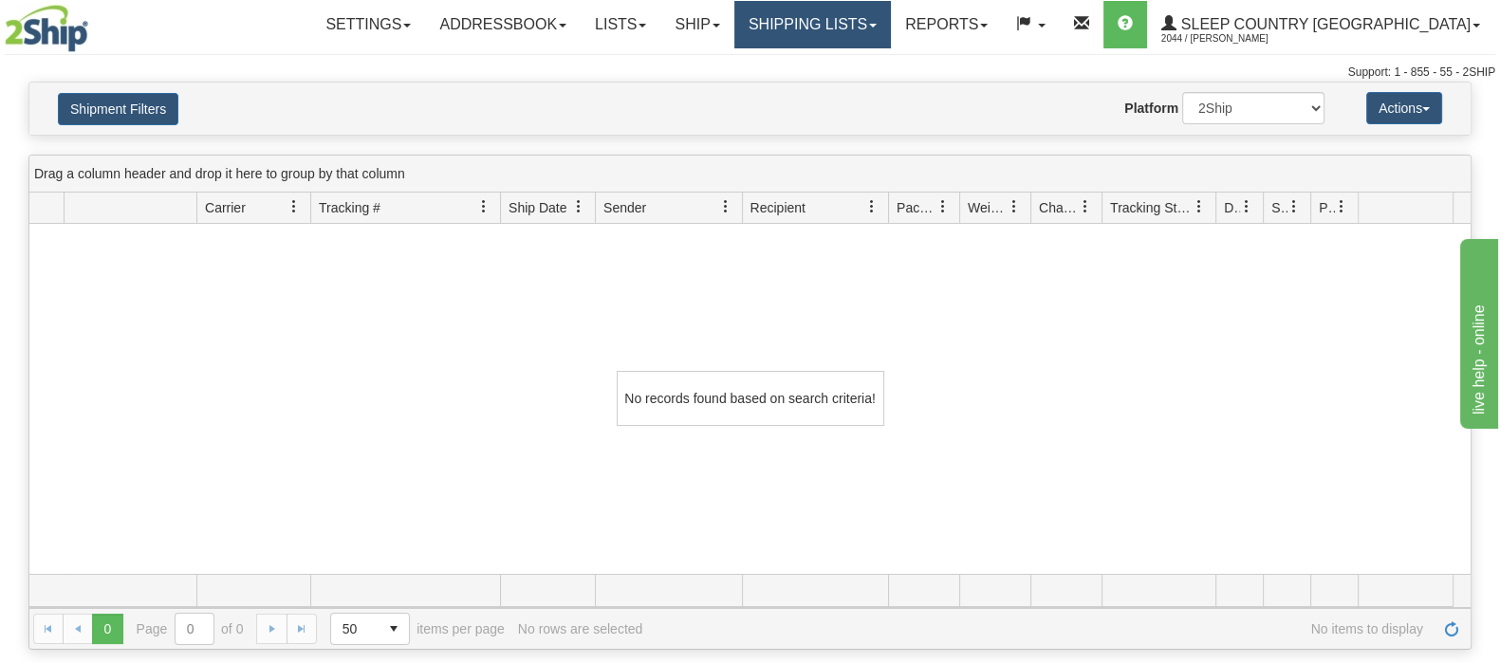
click at [882, 25] on link "Shipping lists" at bounding box center [813, 24] width 157 height 47
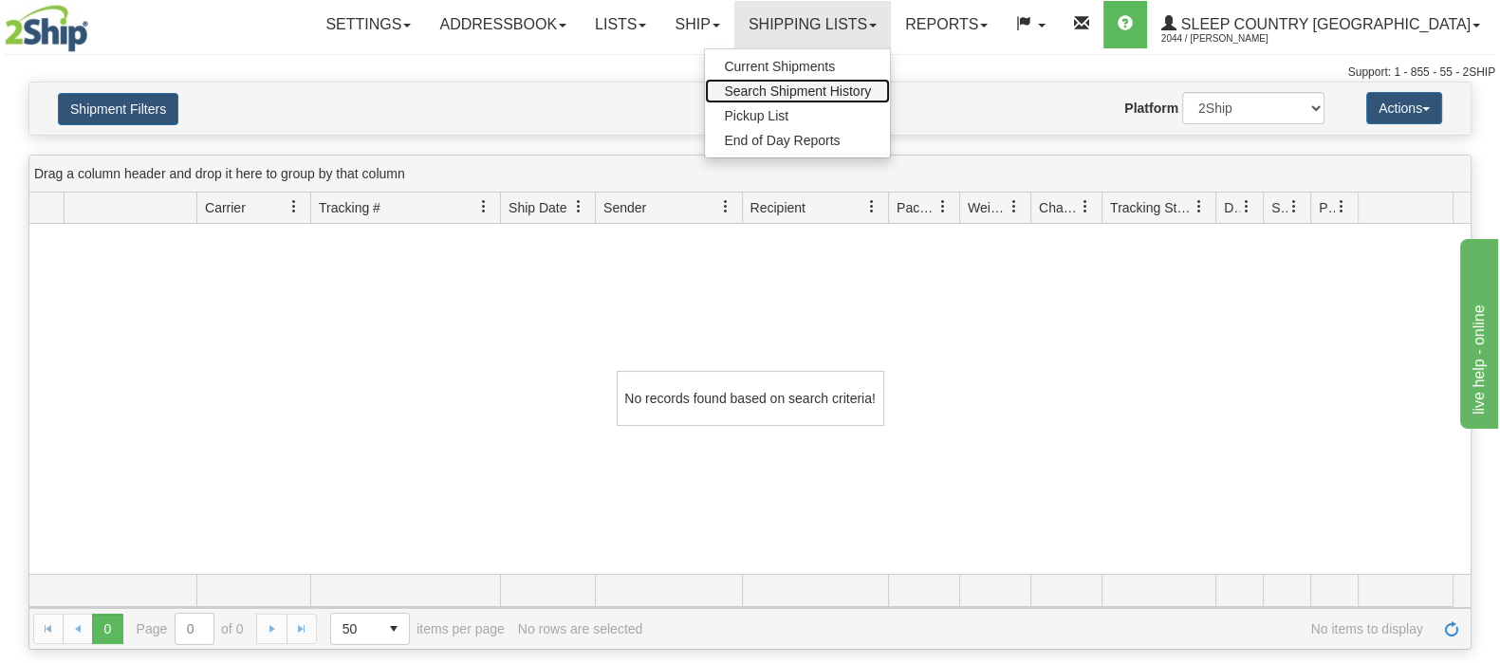
click at [871, 86] on span "Search Shipment History" at bounding box center [797, 91] width 147 height 15
